Goal: Information Seeking & Learning: Find specific fact

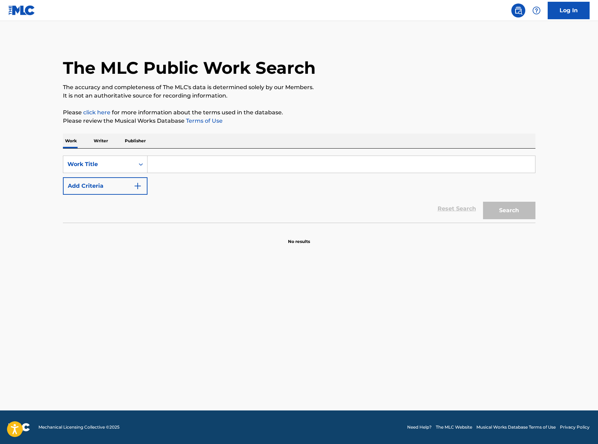
click at [243, 165] on input "Search Form" at bounding box center [342, 164] width 388 height 17
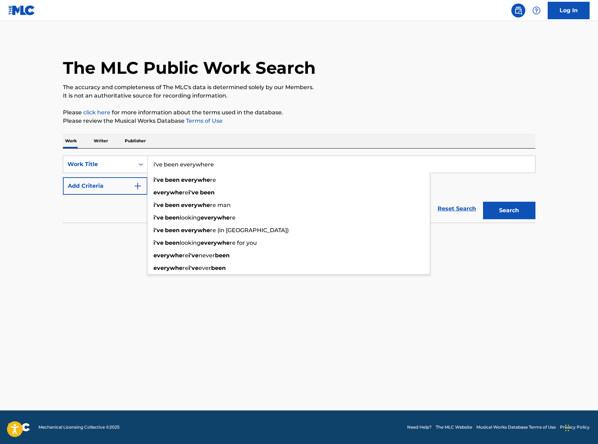
type input "i've been everywhere"
click at [483, 202] on button "Search" at bounding box center [509, 210] width 52 height 17
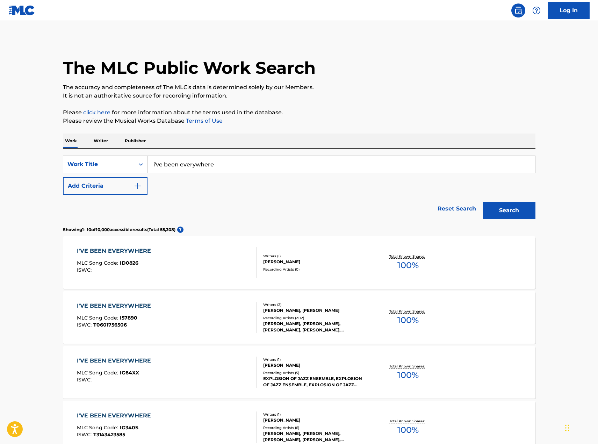
click at [132, 177] on div "SearchWithCriteria6097f330-18e6-41bb-a817-740125bc65b2 Work Title i've been eve…" at bounding box center [299, 175] width 473 height 39
click at [93, 181] on button "Add Criteria" at bounding box center [105, 185] width 85 height 17
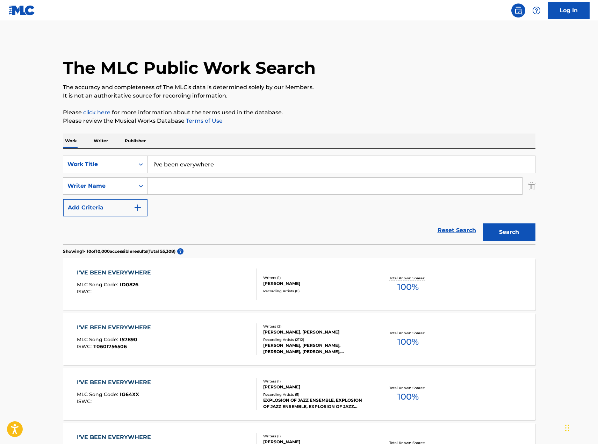
click at [178, 184] on input "Search Form" at bounding box center [335, 186] width 375 height 17
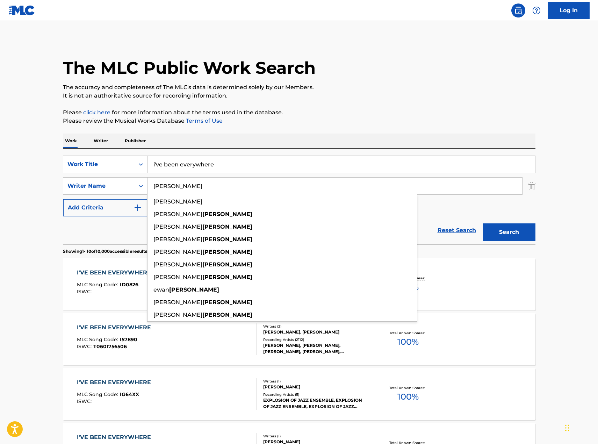
click at [483, 223] on button "Search" at bounding box center [509, 231] width 52 height 17
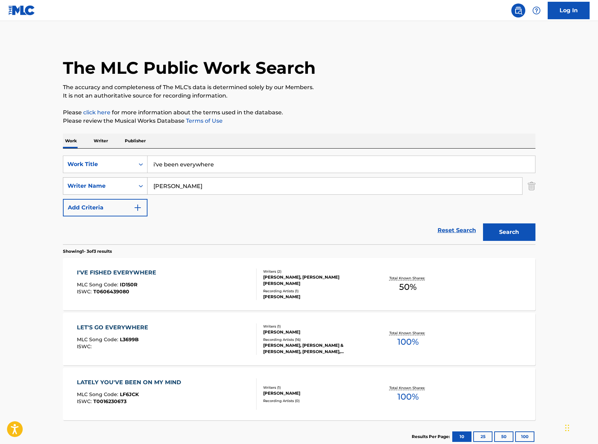
click at [139, 183] on icon "Search Form" at bounding box center [140, 186] width 7 height 7
click at [264, 226] on div "Reset Search Search" at bounding box center [299, 230] width 473 height 28
click at [518, 233] on button "Search" at bounding box center [509, 231] width 52 height 17
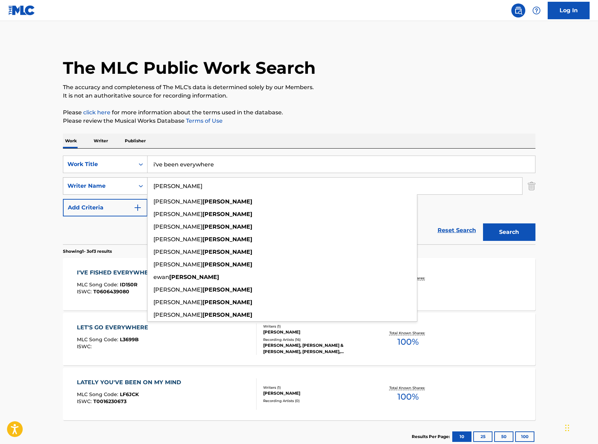
drag, startPoint x: 213, startPoint y: 185, endPoint x: 88, endPoint y: 185, distance: 124.5
click at [88, 187] on div "SearchWithCriteria0bdf295c-d3b0-4f50-b8c0-82d1e3b45db2 Writer Name [PERSON_NAME…" at bounding box center [299, 185] width 473 height 17
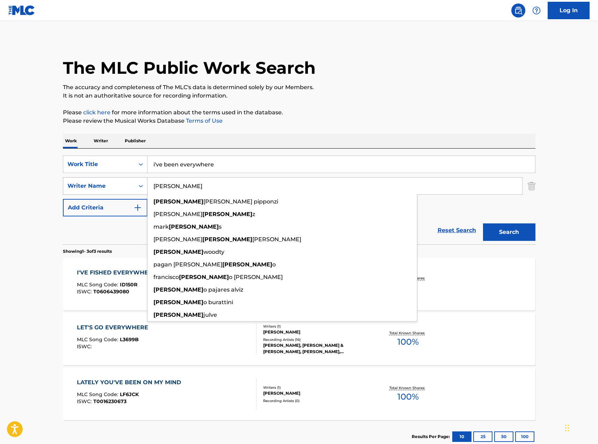
type input "[PERSON_NAME]"
click at [483, 223] on button "Search" at bounding box center [509, 231] width 52 height 17
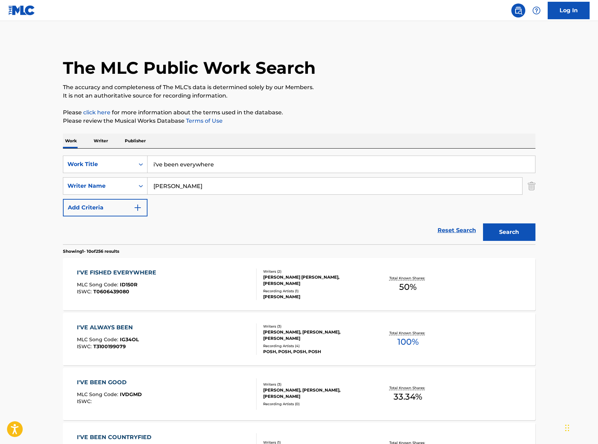
click at [134, 201] on button "Add Criteria" at bounding box center [105, 207] width 85 height 17
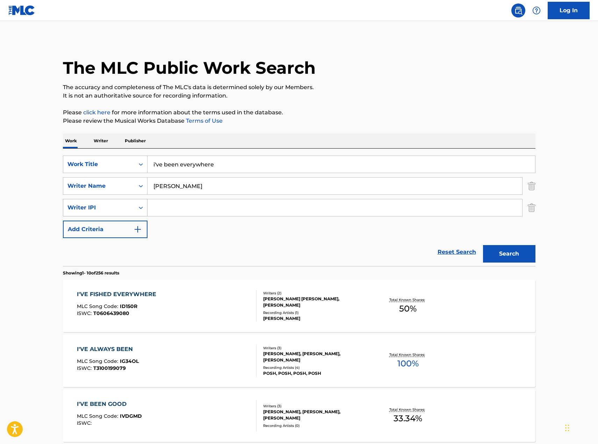
click at [132, 205] on div "Writer IPI" at bounding box center [98, 207] width 71 height 13
click at [202, 247] on div "Reset Search Search" at bounding box center [299, 252] width 473 height 28
